Goal: Task Accomplishment & Management: Use online tool/utility

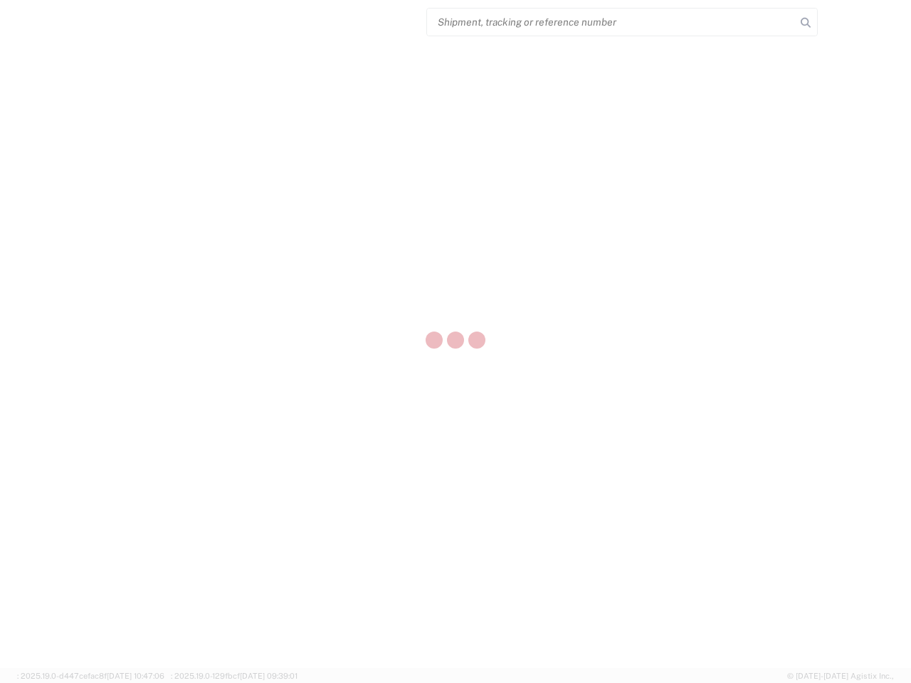
select select "US"
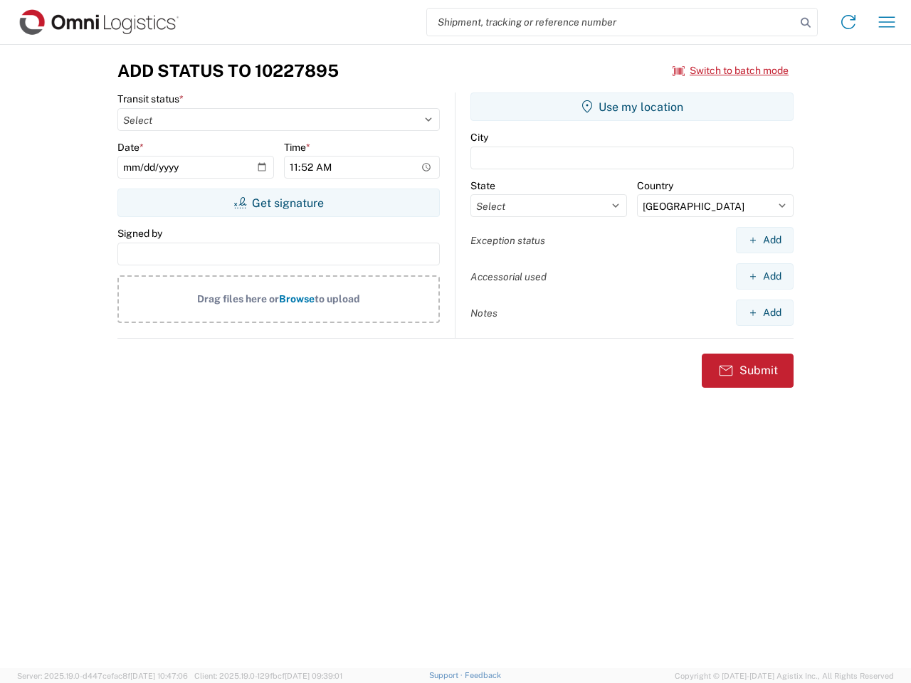
click at [611, 22] on input "search" at bounding box center [611, 22] width 369 height 27
click at [806, 23] on icon at bounding box center [806, 23] width 20 height 20
click at [848, 22] on icon at bounding box center [848, 22] width 23 height 23
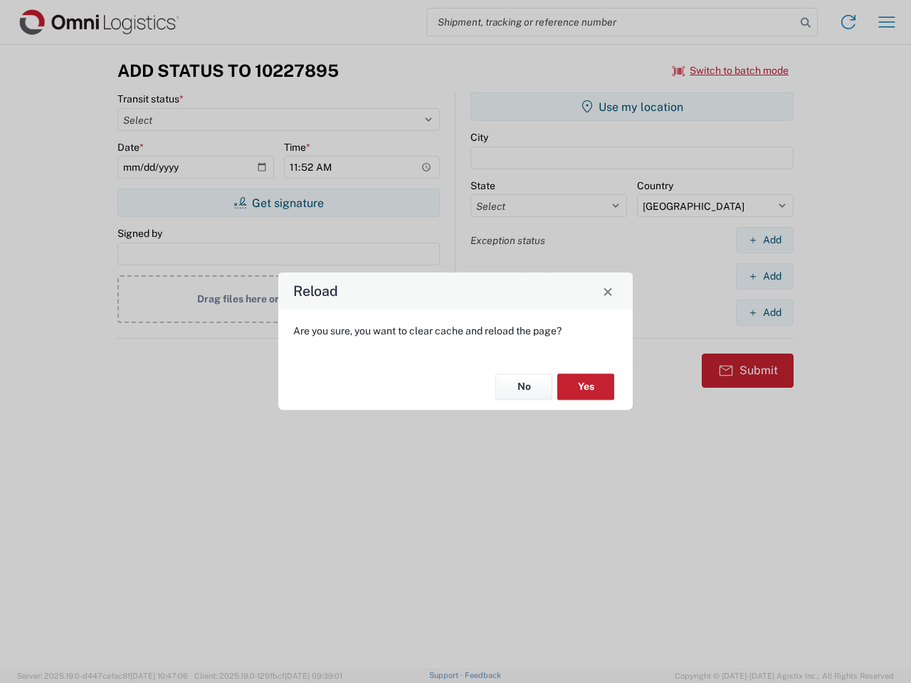
click at [887, 22] on div "Reload Are you sure, you want to clear cache and reload the page? No Yes" at bounding box center [455, 341] width 911 height 683
click at [731, 70] on div "Reload Are you sure, you want to clear cache and reload the page? No Yes" at bounding box center [455, 341] width 911 height 683
click at [278, 203] on div "Reload Are you sure, you want to clear cache and reload the page? No Yes" at bounding box center [455, 341] width 911 height 683
click at [632, 107] on div "Reload Are you sure, you want to clear cache and reload the page? No Yes" at bounding box center [455, 341] width 911 height 683
click at [764, 240] on div "Reload Are you sure, you want to clear cache and reload the page? No Yes" at bounding box center [455, 341] width 911 height 683
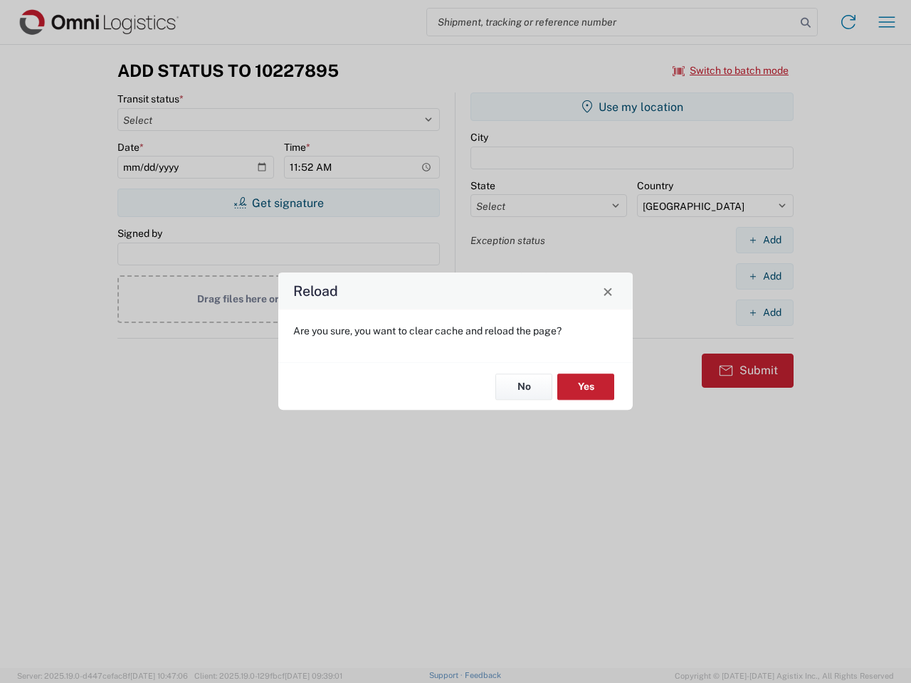
click at [764, 276] on div "Reload Are you sure, you want to clear cache and reload the page? No Yes" at bounding box center [455, 341] width 911 height 683
click at [764, 312] on div "Reload Are you sure, you want to clear cache and reload the page? No Yes" at bounding box center [455, 341] width 911 height 683
